Goal: Navigation & Orientation: Find specific page/section

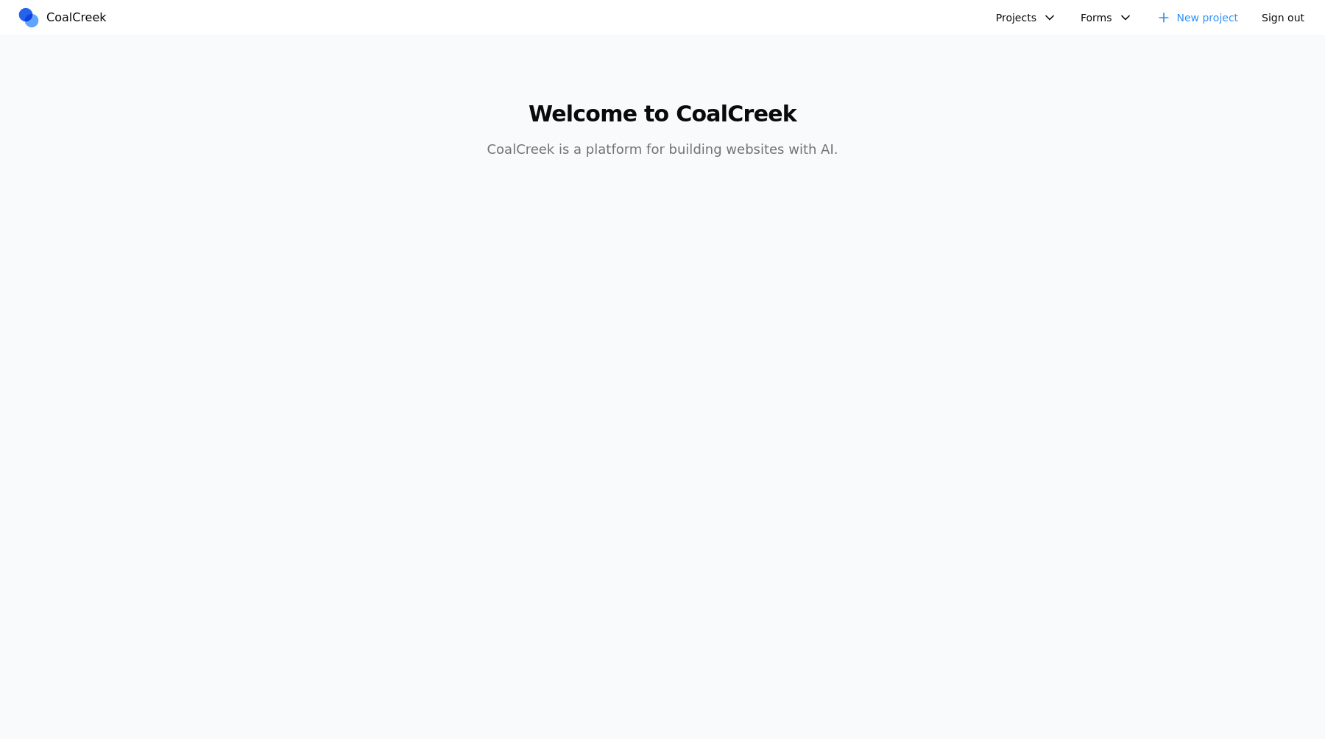
click at [1036, 29] on nav "CoalCreek Projects test test test test Test Test Test fooby Clara's Third Birth…" at bounding box center [662, 18] width 1325 height 36
click at [1036, 25] on button "Projects" at bounding box center [1026, 18] width 79 height 24
click at [1023, 260] on link "Clara's Third Birthday Party" at bounding box center [1104, 251] width 212 height 25
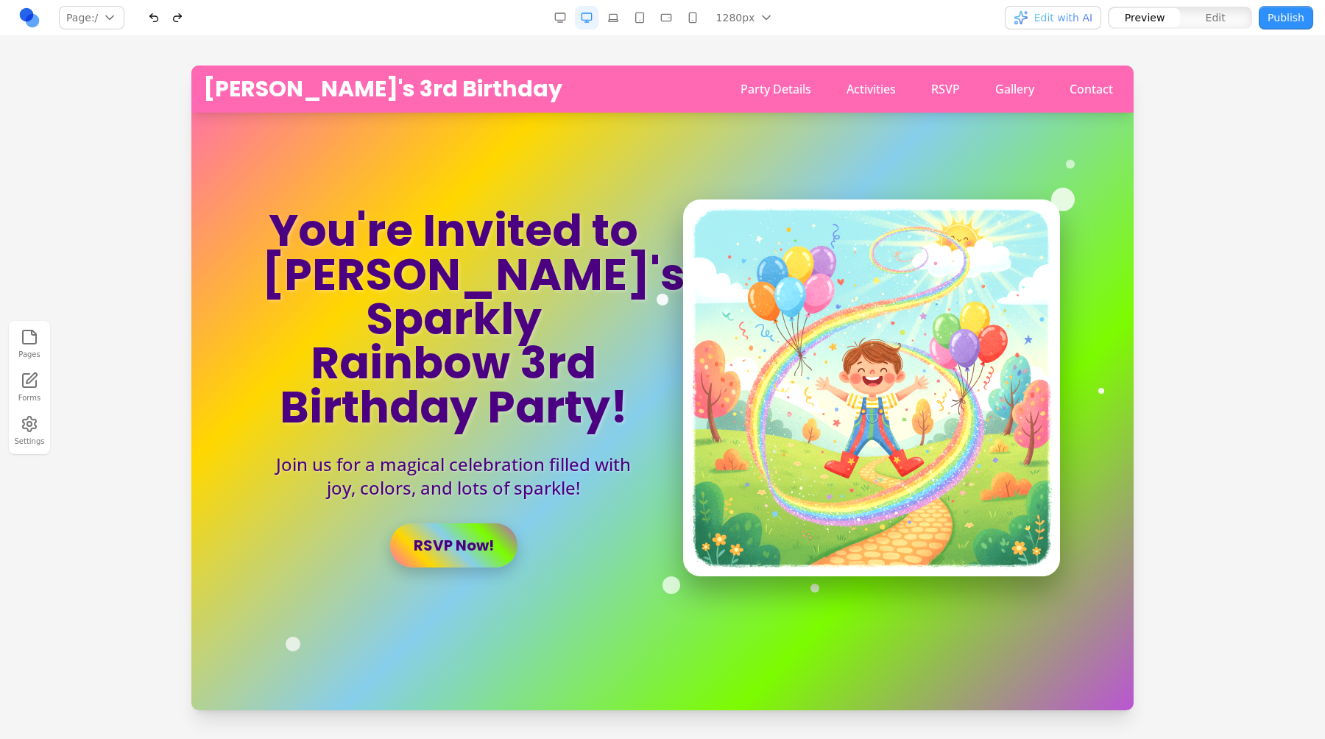
click at [21, 19] on link at bounding box center [30, 18] width 24 height 24
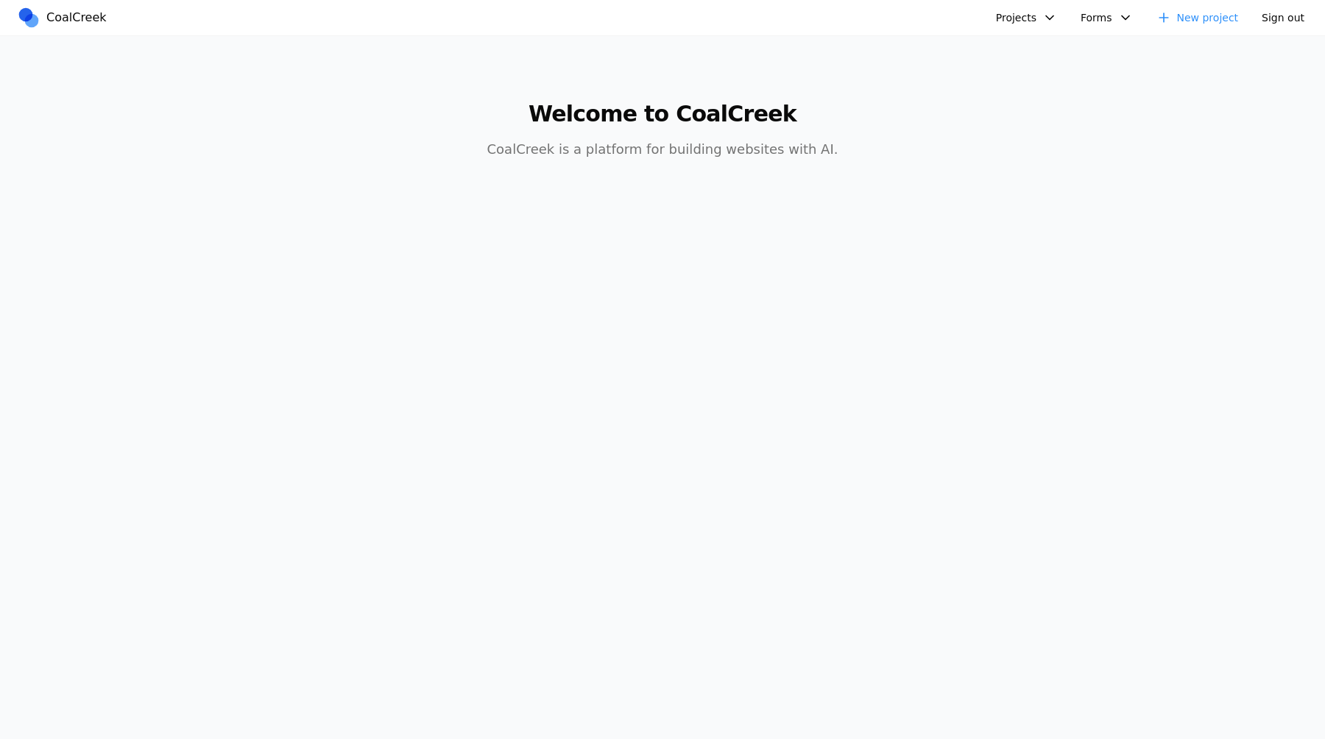
click at [1040, 24] on button "Projects" at bounding box center [1026, 18] width 79 height 24
click at [1028, 59] on link "test" at bounding box center [1104, 51] width 212 height 25
click at [1028, 82] on link "test" at bounding box center [1104, 76] width 212 height 25
click at [1028, 88] on link "test" at bounding box center [1104, 76] width 212 height 25
click at [1028, 103] on link "test" at bounding box center [1104, 101] width 212 height 25
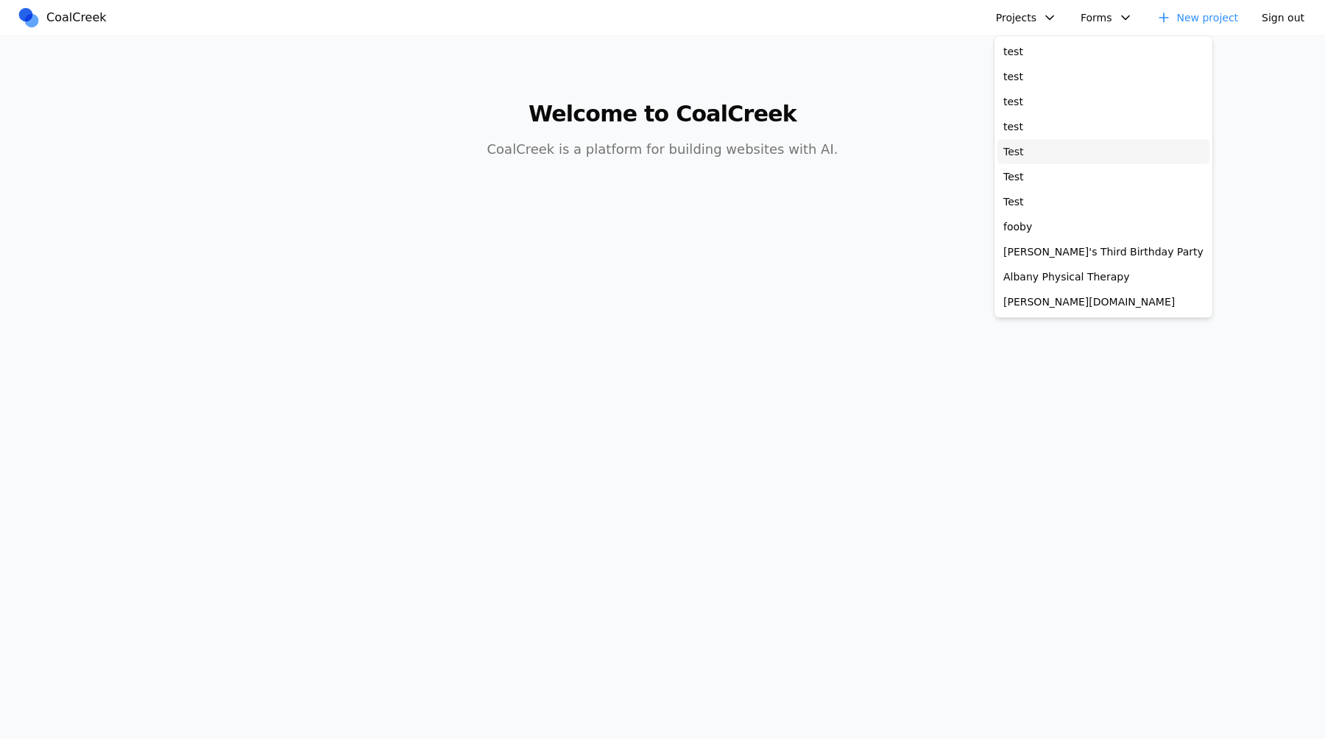
click at [1028, 145] on link "Test" at bounding box center [1104, 151] width 212 height 25
click at [1028, 209] on link "Test" at bounding box center [1104, 201] width 212 height 25
drag, startPoint x: 1029, startPoint y: 239, endPoint x: 1029, endPoint y: 249, distance: 10.3
click at [1029, 239] on div "test test test test Test Test Test fooby Clara's Third Birthday Party Albany Ph…" at bounding box center [1103, 176] width 219 height 283
click at [1029, 250] on link "Clara's Third Birthday Party" at bounding box center [1104, 251] width 212 height 25
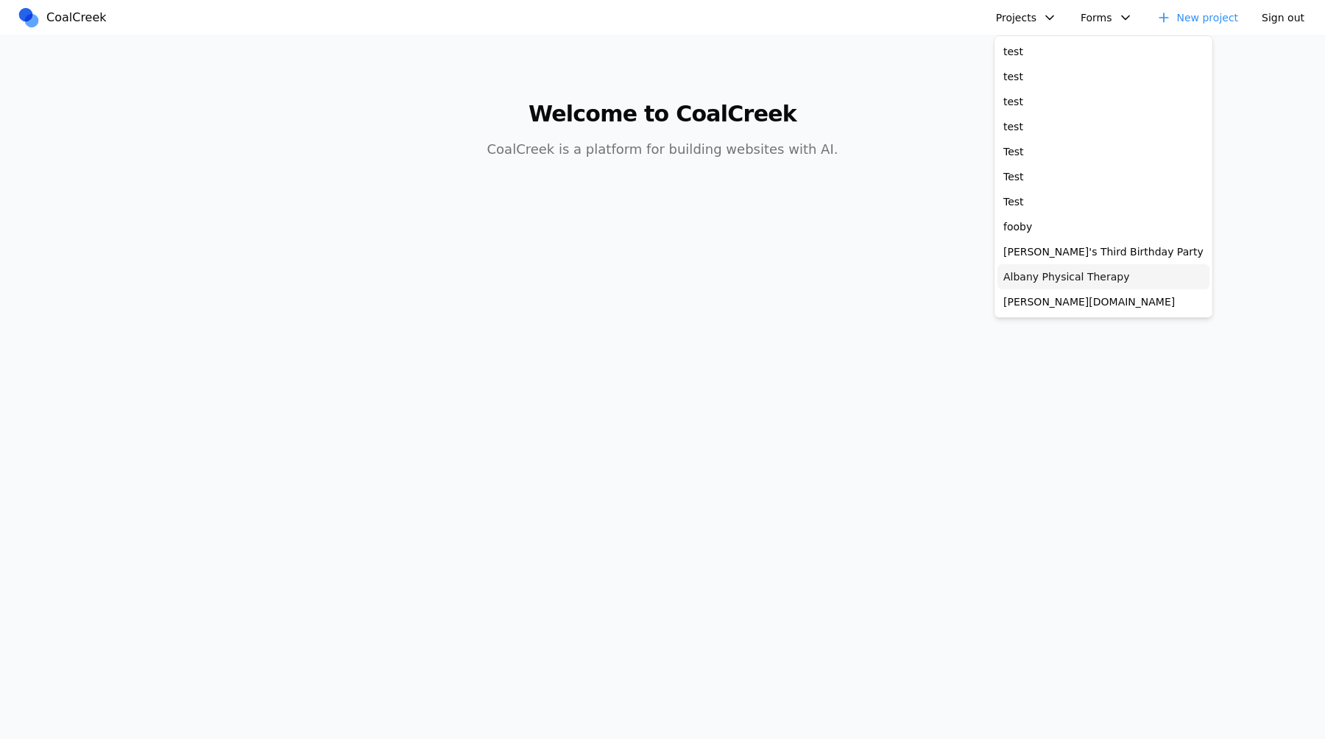
click at [1028, 285] on link "Albany Physical Therapy" at bounding box center [1104, 276] width 212 height 25
click at [1028, 307] on link "arnie.io" at bounding box center [1104, 301] width 212 height 25
